Goal: Find specific page/section: Find specific page/section

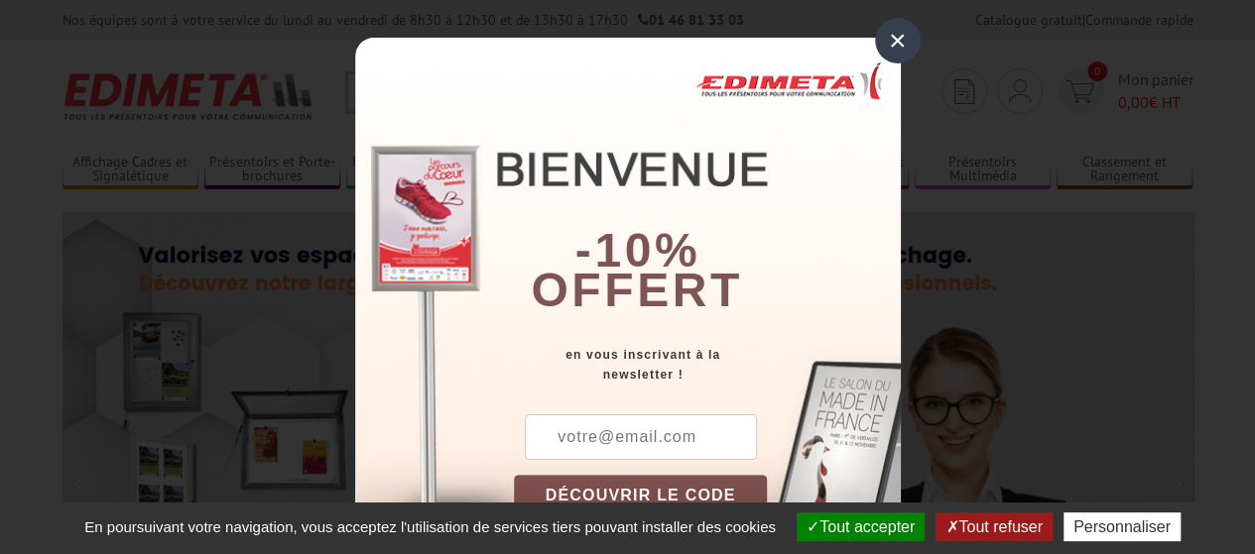
click at [887, 41] on div "×" at bounding box center [898, 41] width 46 height 46
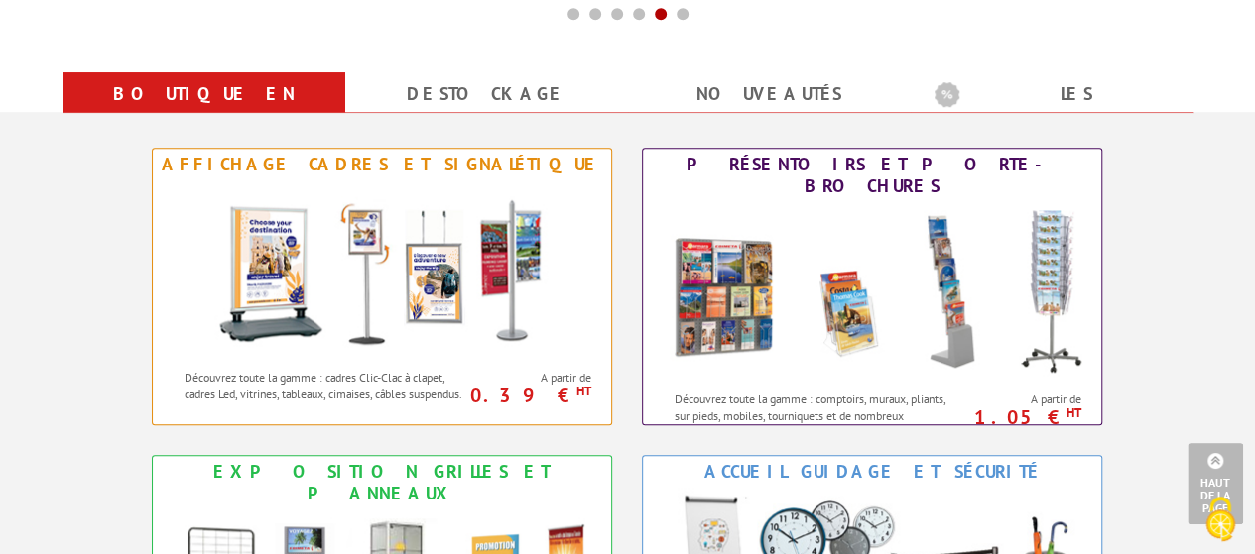
scroll to position [770, 0]
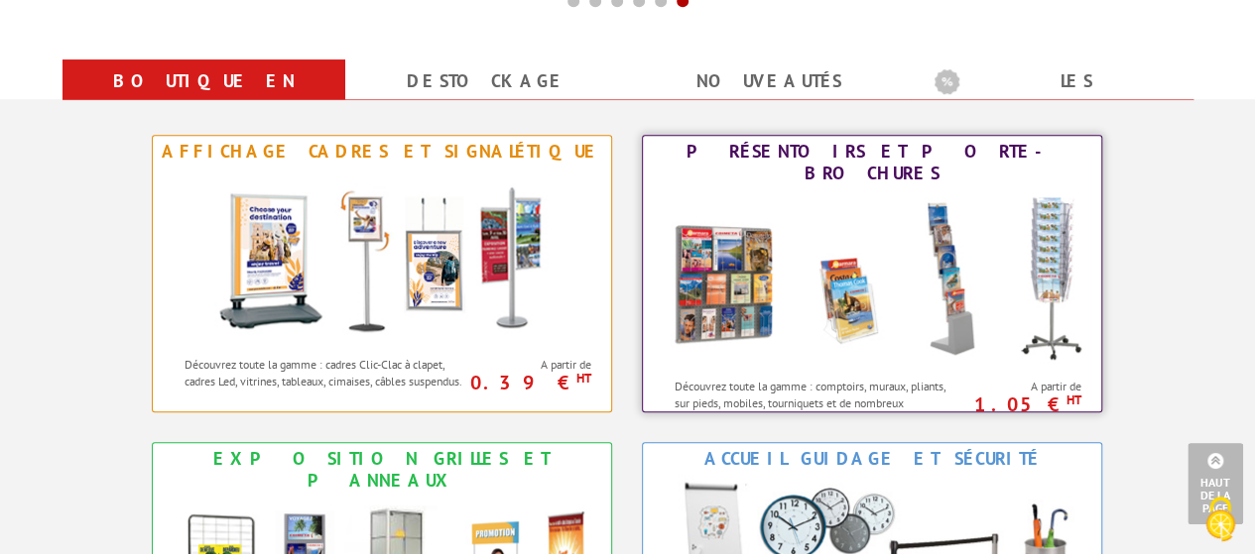
click at [879, 210] on img at bounding box center [872, 278] width 436 height 179
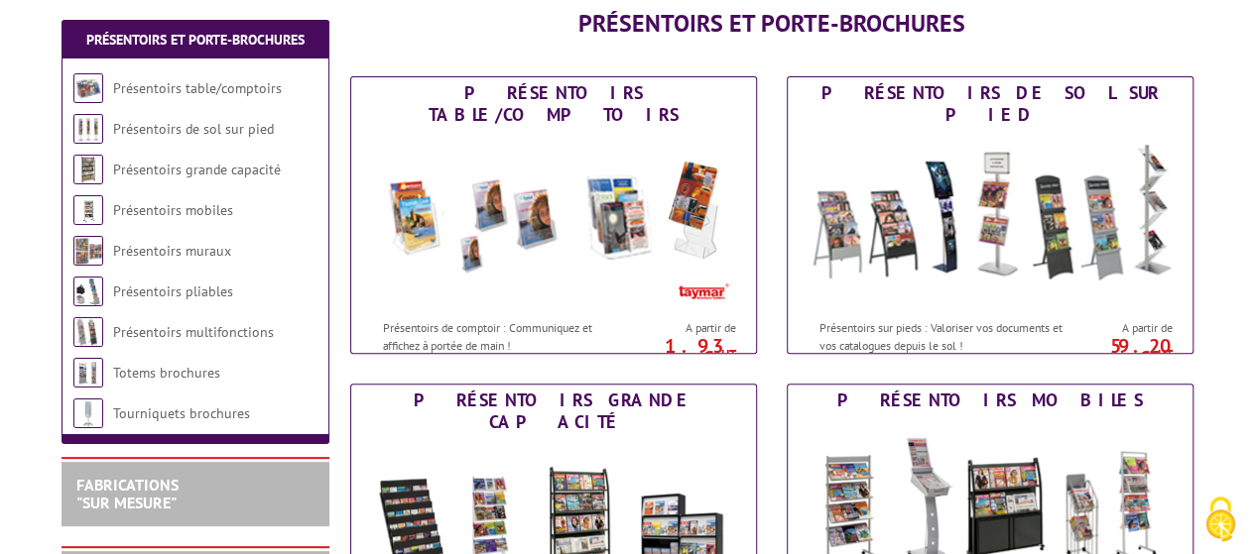
scroll to position [258, 0]
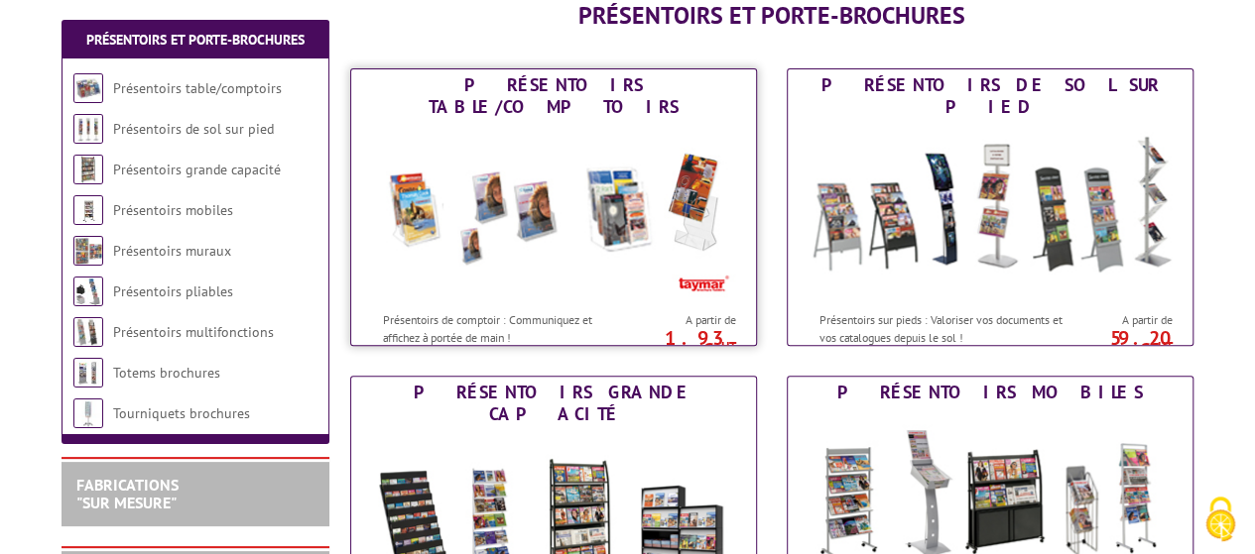
click at [574, 182] on img at bounding box center [553, 212] width 367 height 179
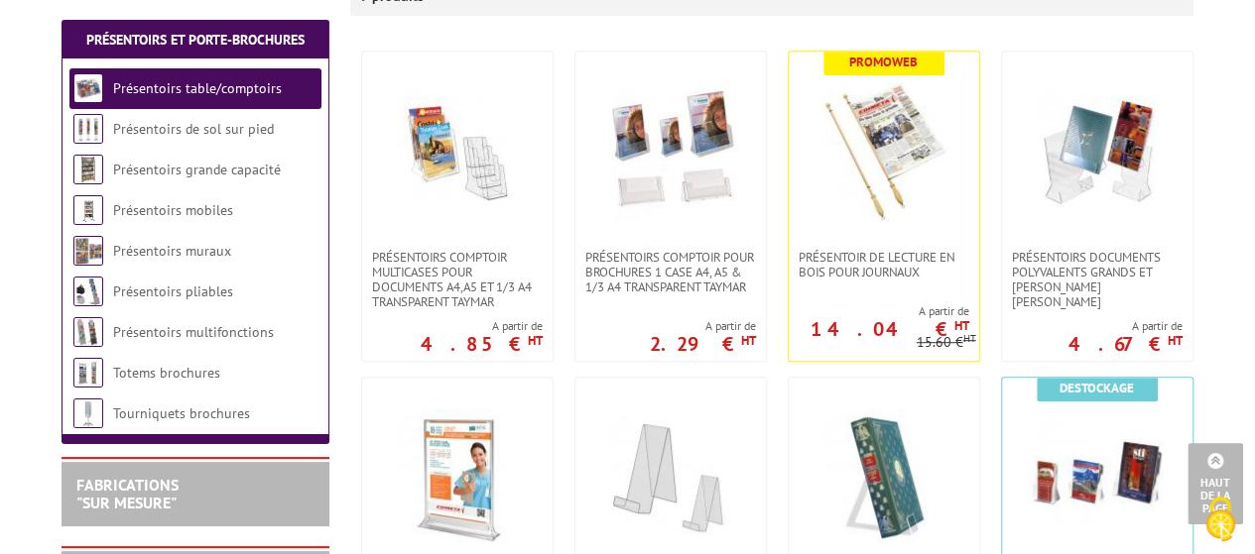
scroll to position [444, 0]
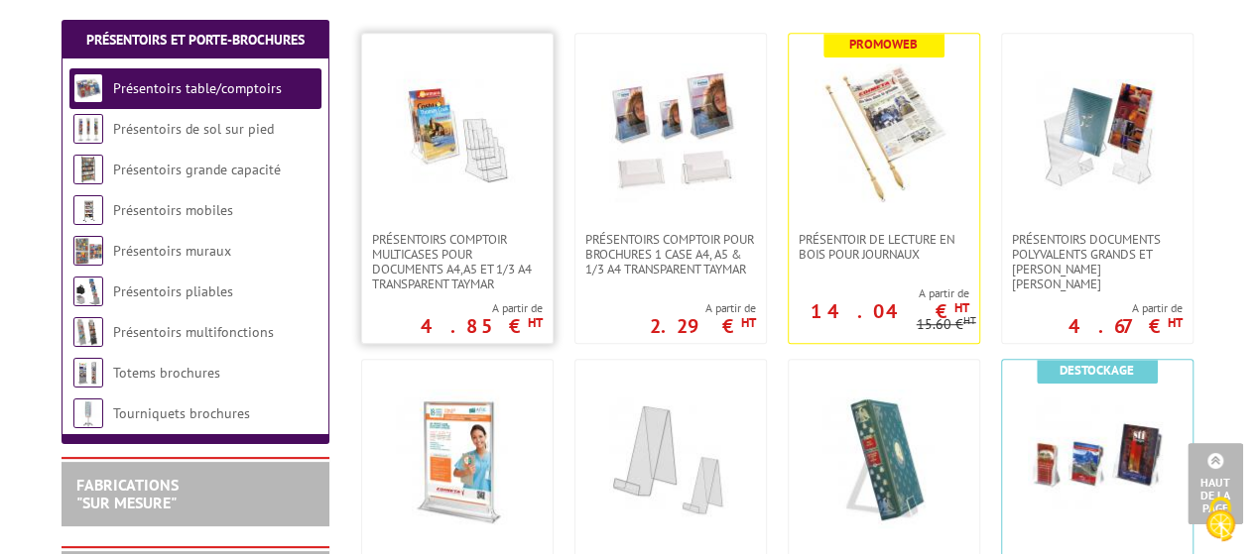
click at [466, 113] on img at bounding box center [457, 132] width 139 height 139
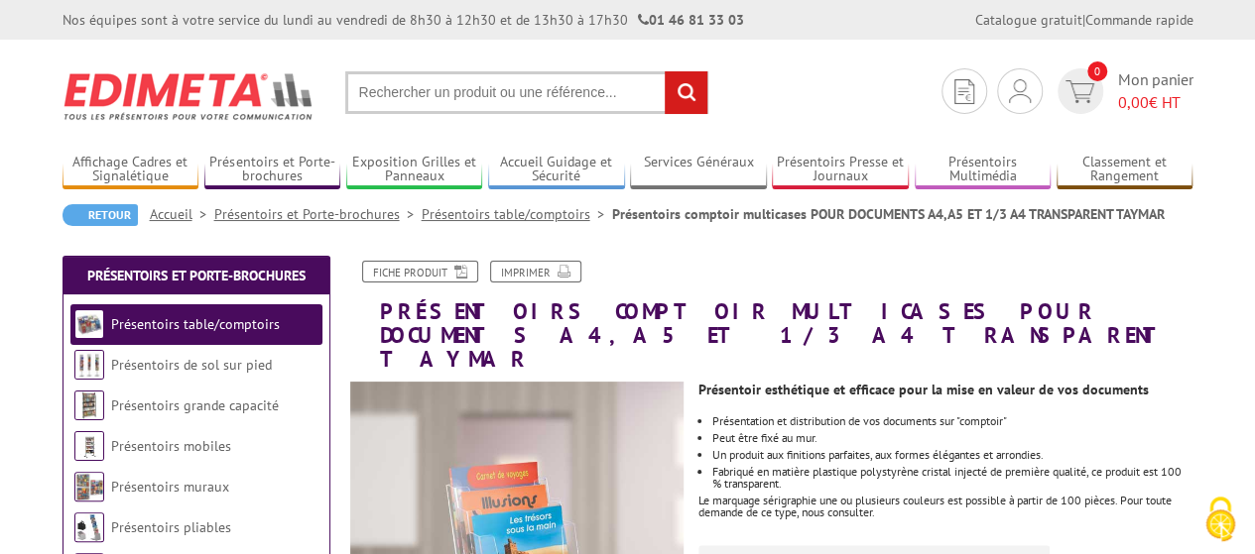
drag, startPoint x: 1259, startPoint y: 53, endPoint x: 1231, endPoint y: -88, distance: 143.6
click at [216, 446] on link "Présentoirs mobiles" at bounding box center [171, 446] width 120 height 18
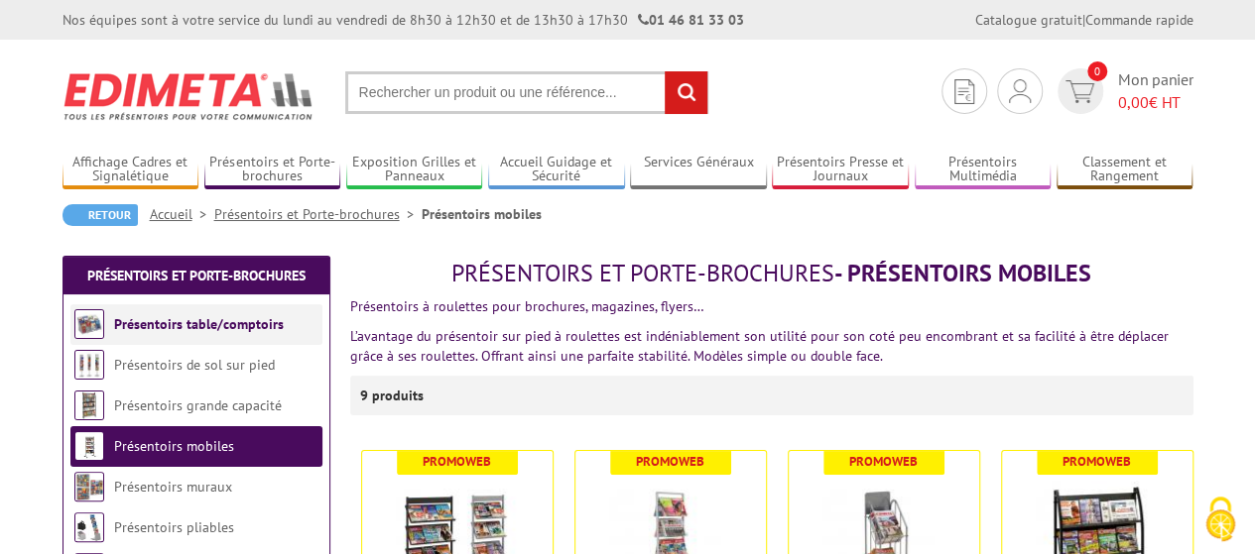
click at [235, 321] on link "Présentoirs table/comptoirs" at bounding box center [199, 324] width 170 height 18
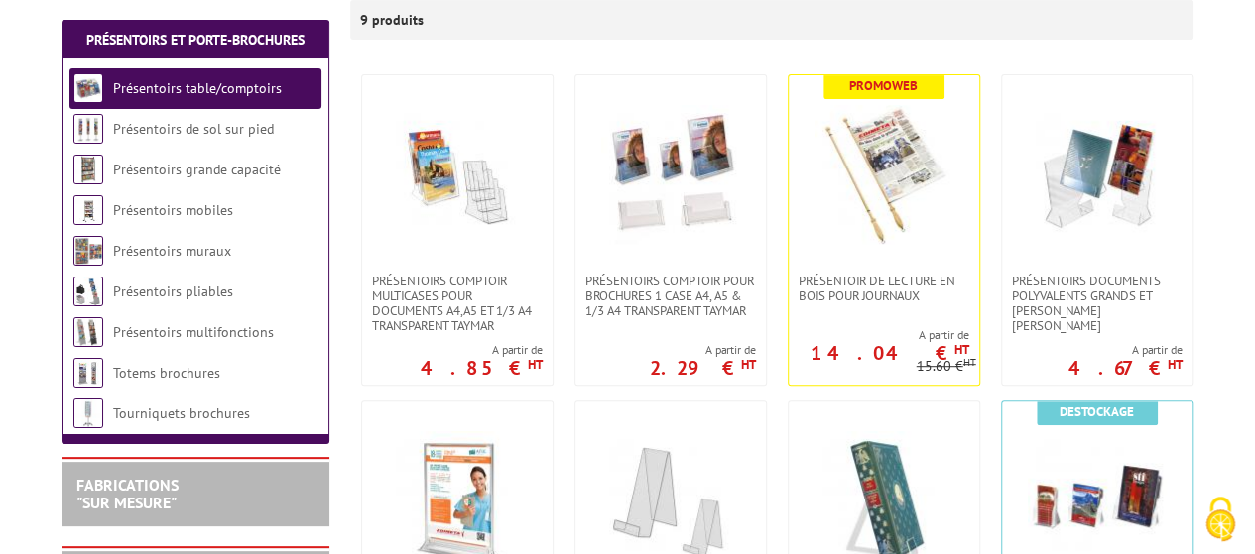
scroll to position [386, 0]
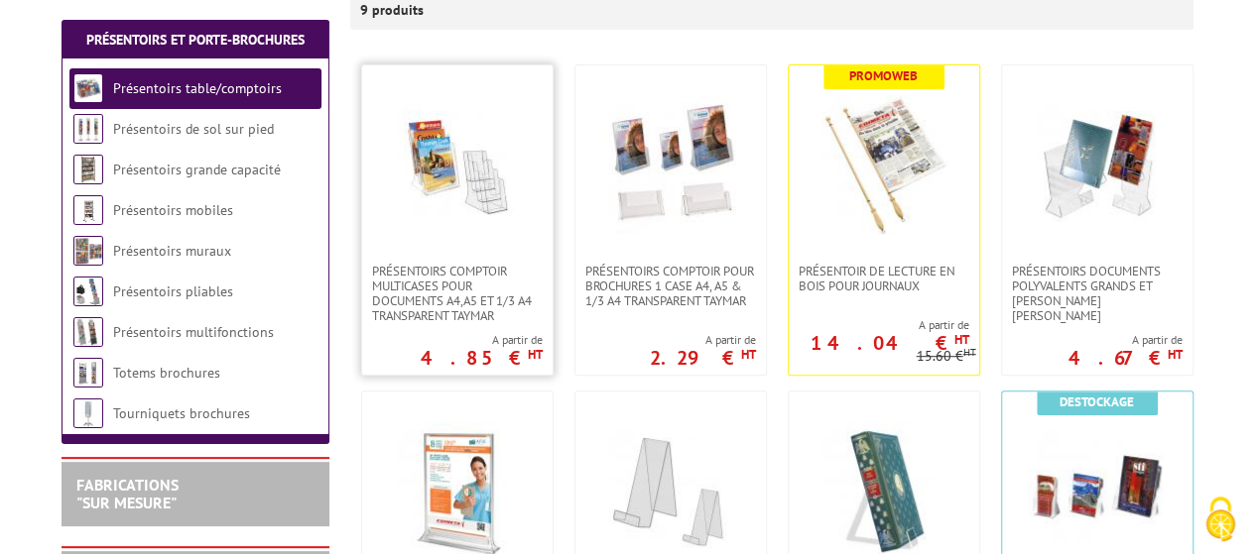
click at [453, 158] on img at bounding box center [457, 164] width 139 height 139
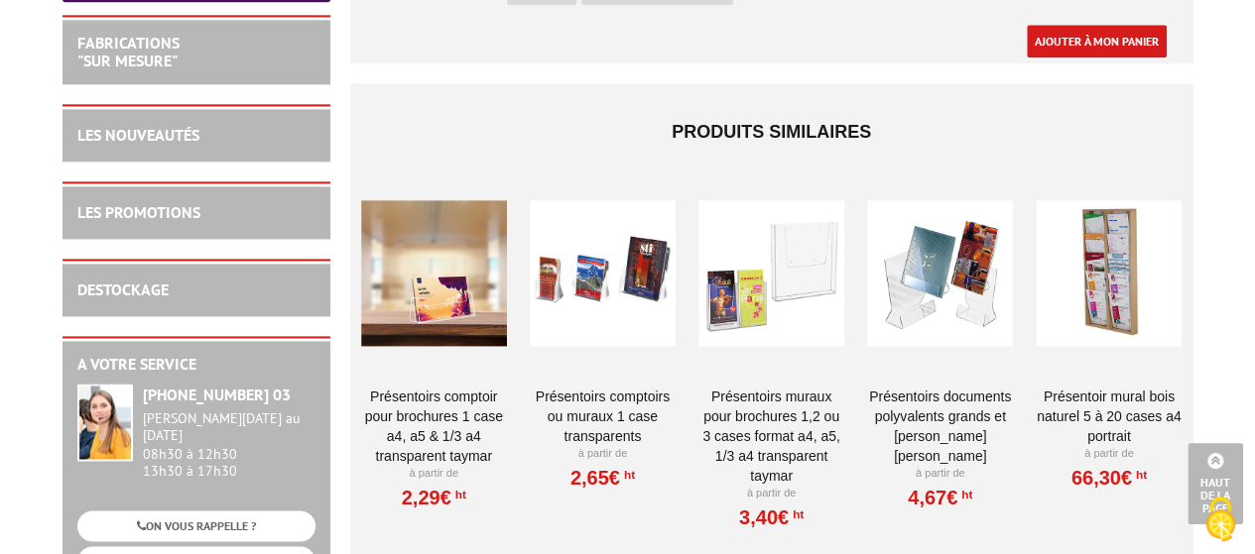
scroll to position [4999, 0]
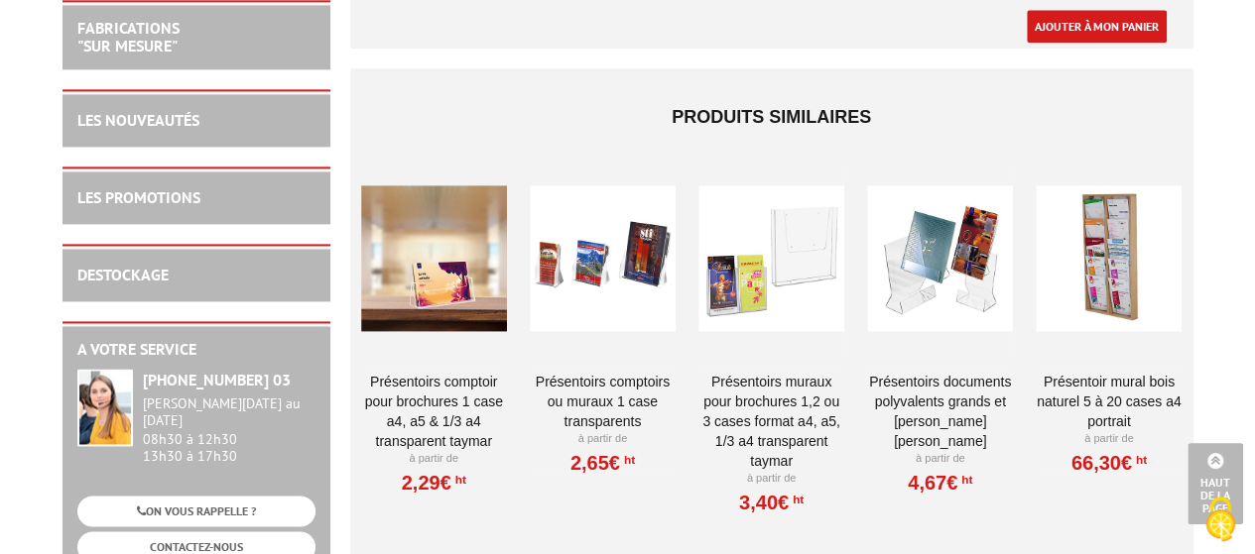
click at [625, 247] on div at bounding box center [603, 258] width 146 height 198
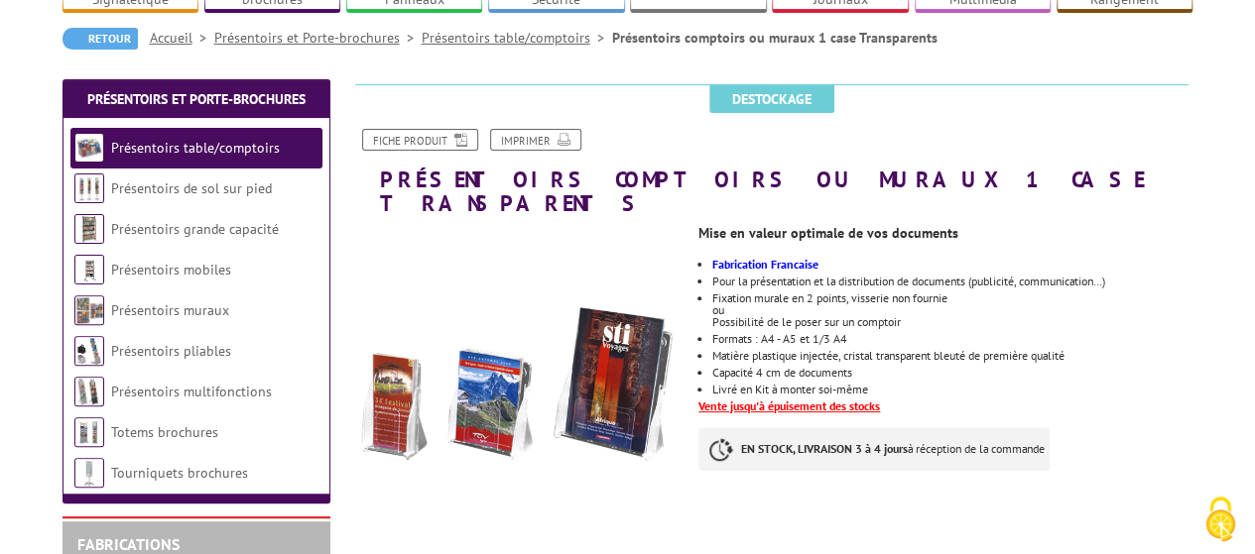
scroll to position [148, 0]
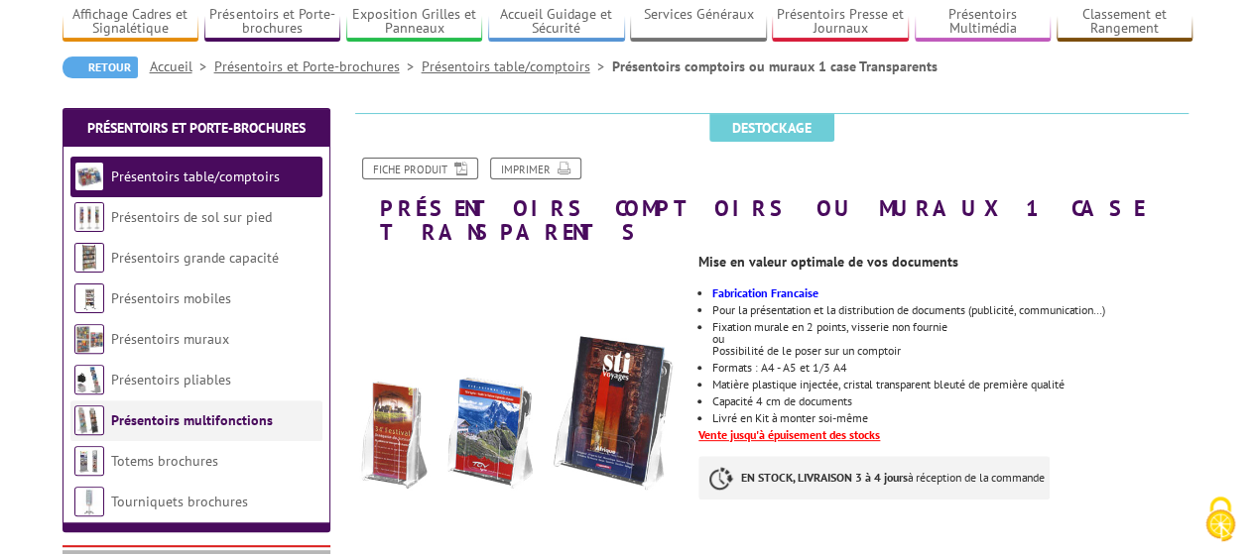
click at [190, 418] on link "Présentoirs multifonctions" at bounding box center [192, 421] width 162 height 18
